Goal: Task Accomplishment & Management: Manage account settings

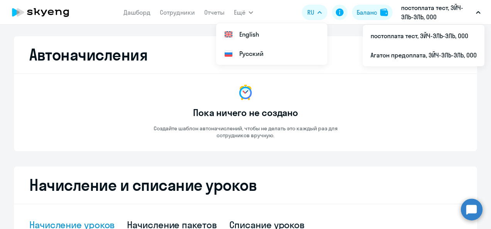
select select "10"
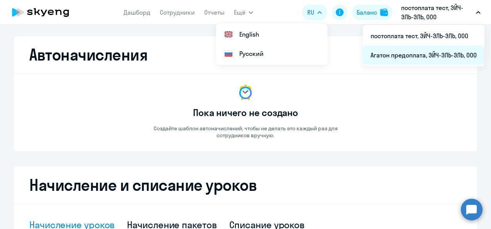
scroll to position [440, 0]
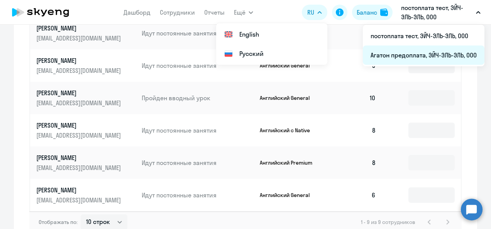
click at [402, 61] on li "Агатон предоплата, ЭЙЧ-ЭЛЬ-ЭЛЬ, ООО" at bounding box center [424, 55] width 122 height 19
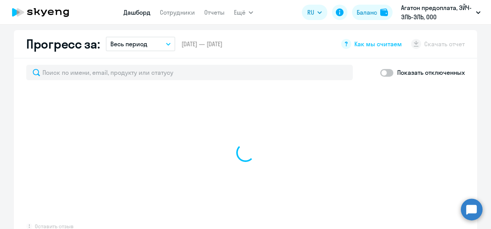
scroll to position [510, 0]
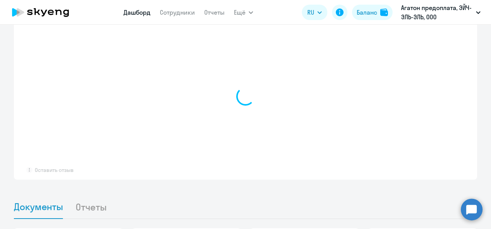
select select "30"
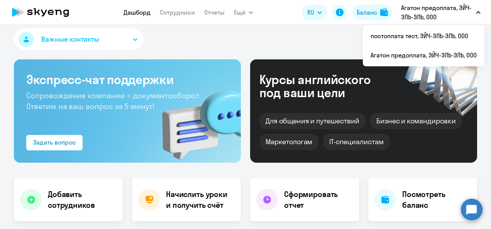
scroll to position [0, 0]
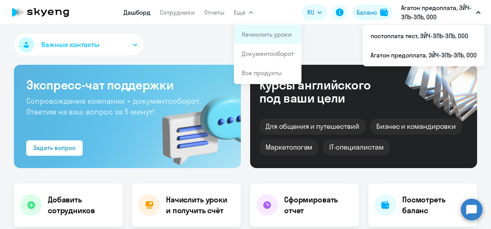
click at [245, 34] on link "Начислить уроки" at bounding box center [267, 35] width 50 height 8
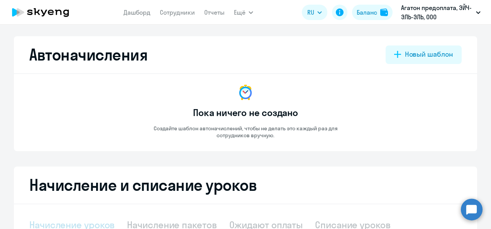
select select "10"
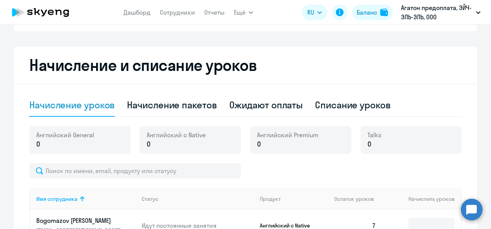
scroll to position [124, 0]
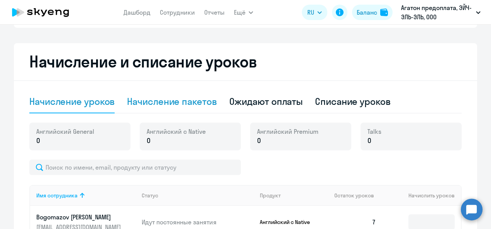
click at [145, 104] on div "Начисление пакетов" at bounding box center [172, 101] width 90 height 12
select select "10"
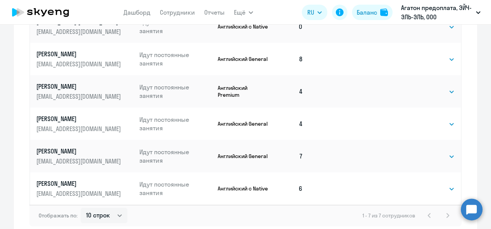
scroll to position [386, 0]
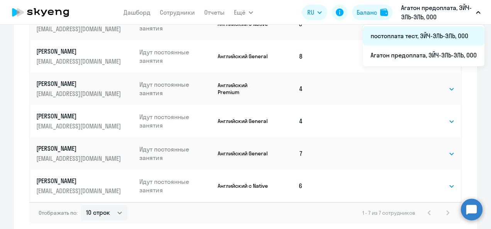
click at [402, 35] on li "постоплата тест, ЭЙЧ-ЭЛЬ-ЭЛЬ, ООО" at bounding box center [424, 35] width 122 height 19
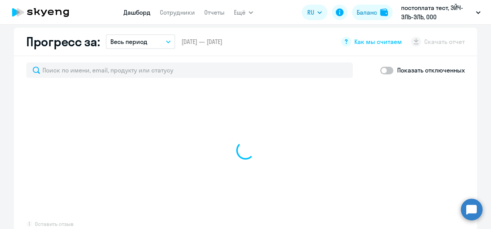
scroll to position [456, 0]
select select "30"
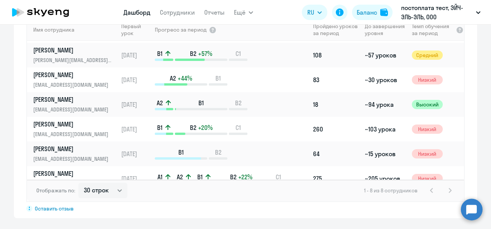
scroll to position [0, 0]
